Goal: Use online tool/utility: Utilize a website feature to perform a specific function

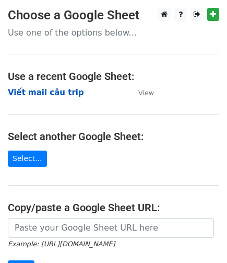
click at [50, 94] on strong "Viết mail câu trip" at bounding box center [46, 92] width 76 height 9
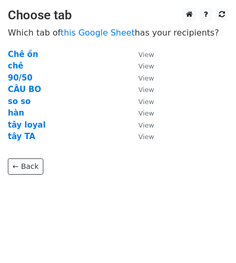
click at [22, 111] on td "hàn" at bounding box center [68, 113] width 120 height 12
click at [13, 113] on strong "hàn" at bounding box center [16, 112] width 16 height 9
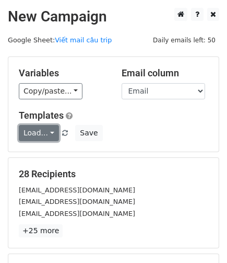
click at [52, 136] on link "Load..." at bounding box center [39, 133] width 40 height 16
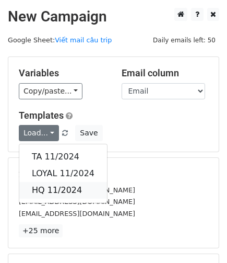
click at [57, 189] on link "HQ 11/2024" at bounding box center [63, 190] width 88 height 17
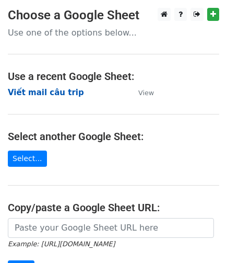
click at [53, 91] on strong "Viết mail câu trip" at bounding box center [46, 92] width 76 height 9
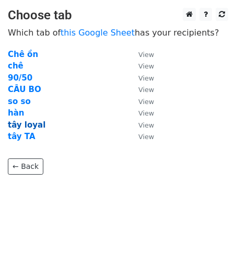
click at [33, 123] on strong "tây loyal" at bounding box center [27, 124] width 38 height 9
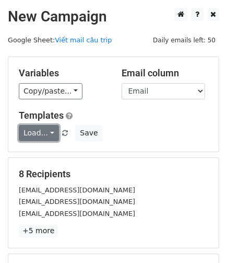
click at [45, 128] on link "Load..." at bounding box center [39, 133] width 40 height 16
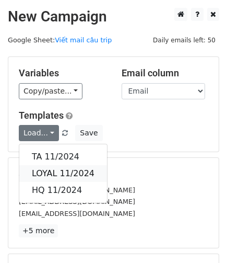
click at [63, 171] on link "LOYAL 11/2024" at bounding box center [63, 173] width 88 height 17
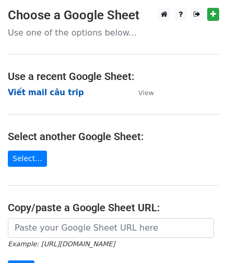
click at [54, 93] on strong "Viết mail câu trip" at bounding box center [46, 92] width 76 height 9
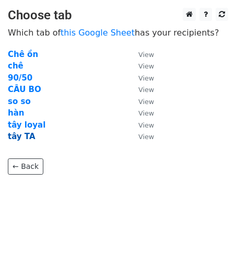
click at [22, 134] on strong "tây TA" at bounding box center [22, 136] width 28 height 9
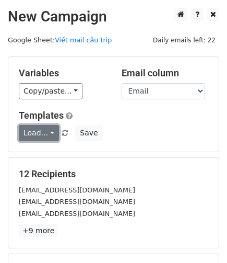
click at [47, 132] on link "Load..." at bounding box center [39, 133] width 40 height 16
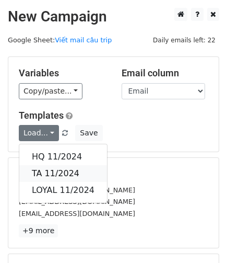
click at [60, 176] on link "TA 11/2024" at bounding box center [63, 173] width 88 height 17
